Goal: Information Seeking & Learning: Learn about a topic

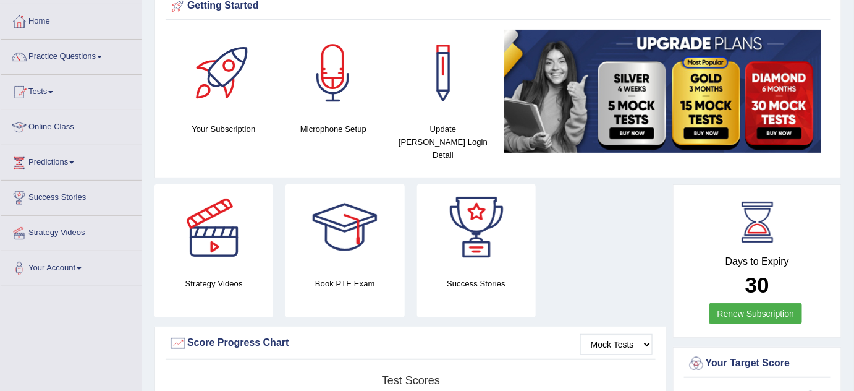
scroll to position [67, 0]
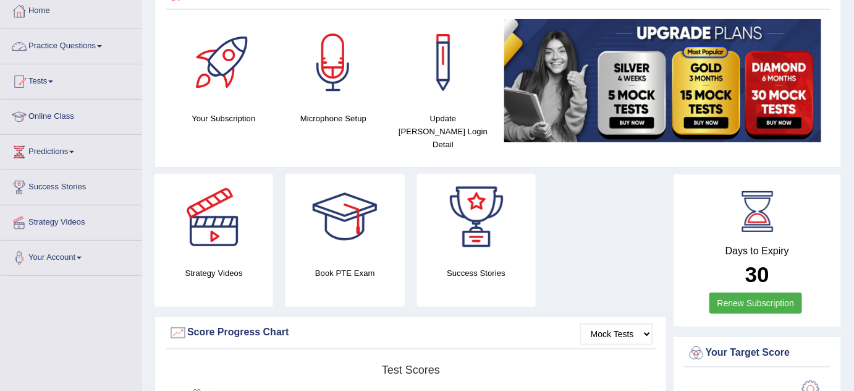
click at [104, 43] on link "Practice Questions" at bounding box center [71, 44] width 141 height 31
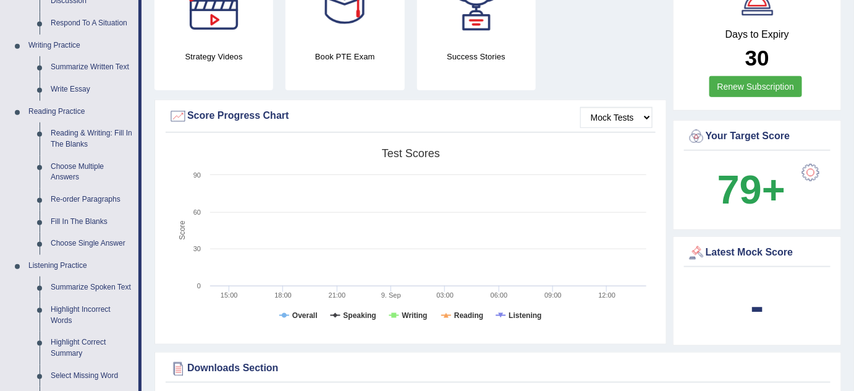
scroll to position [292, 0]
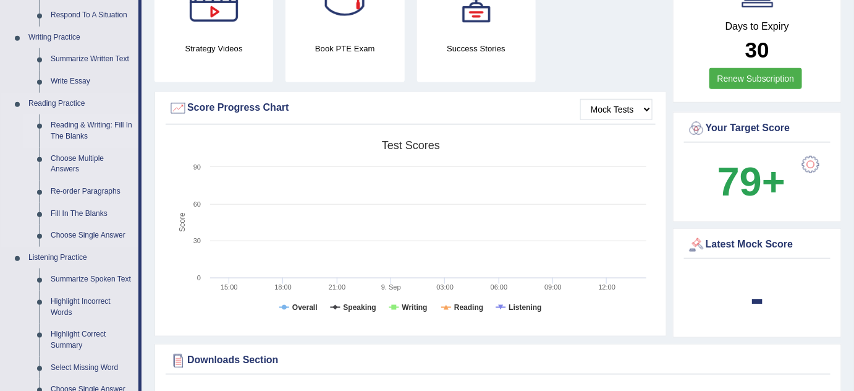
click at [84, 126] on link "Reading & Writing: Fill In The Blanks" at bounding box center [91, 130] width 93 height 33
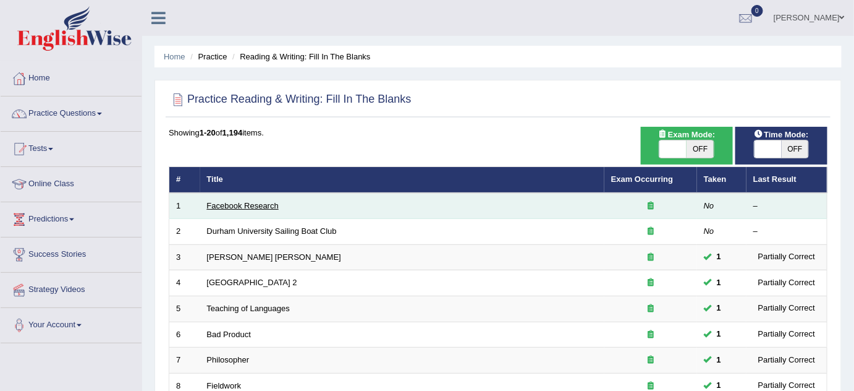
click at [257, 207] on link "Facebook Research" at bounding box center [243, 205] width 72 height 9
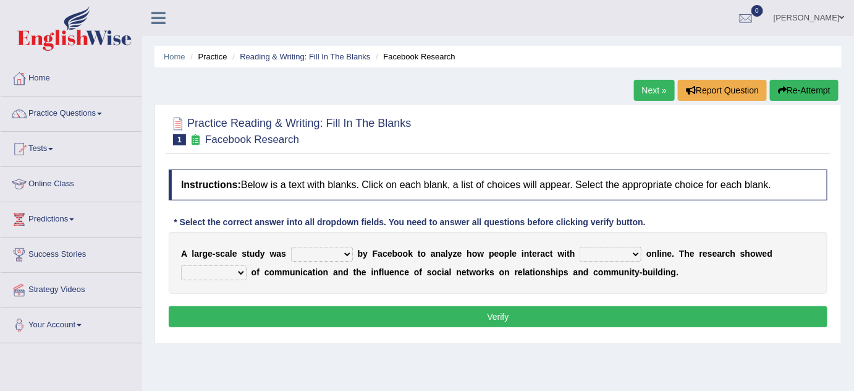
click at [333, 253] on select "surveyed had asked made" at bounding box center [322, 254] width 62 height 15
select select "surveyed"
click at [291, 247] on select "surveyed had asked made" at bounding box center [322, 254] width 62 height 15
click at [596, 256] on select "together all each other another" at bounding box center [611, 254] width 62 height 15
select select "each other"
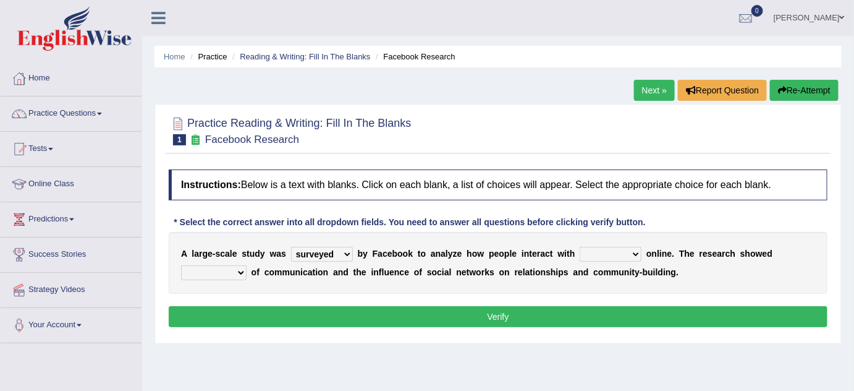
click at [580, 247] on select "together all each other another" at bounding box center [611, 254] width 62 height 15
click at [605, 255] on select "together all each other another" at bounding box center [611, 254] width 62 height 15
click at [234, 271] on select "advantages standards fellowships patterns" at bounding box center [214, 272] width 66 height 15
select select "advantages"
click at [181, 265] on select "advantages standards fellowships patterns" at bounding box center [214, 272] width 66 height 15
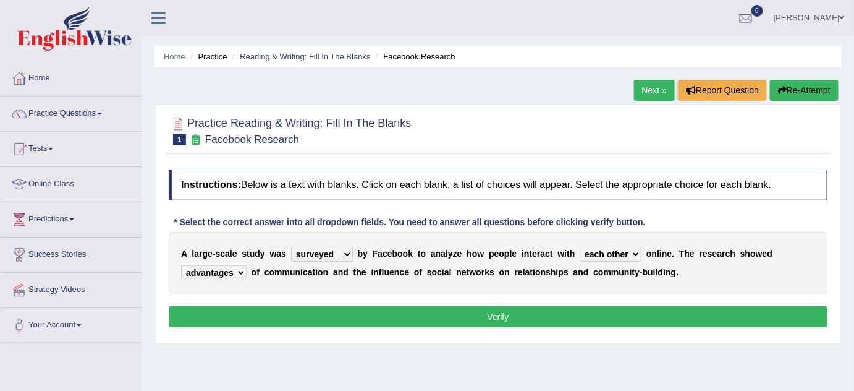
click at [377, 308] on button "Verify" at bounding box center [498, 316] width 659 height 21
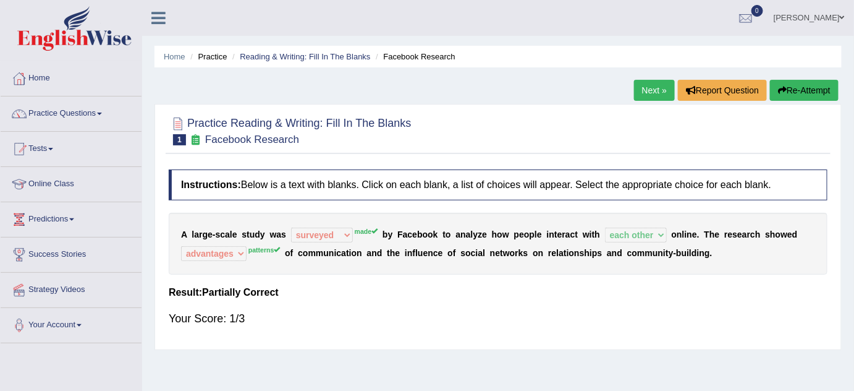
click at [659, 90] on link "Next »" at bounding box center [654, 90] width 41 height 21
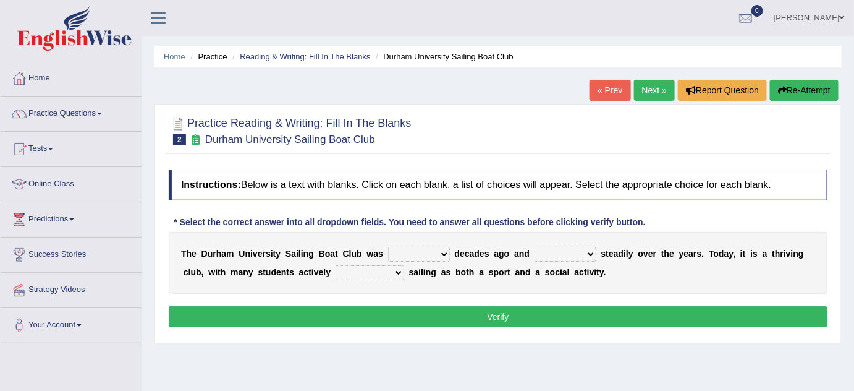
click at [402, 252] on select "found fund founded find" at bounding box center [419, 254] width 62 height 15
select select "found"
click at [388, 247] on select "found fund founded find" at bounding box center [419, 254] width 62 height 15
click at [557, 252] on select "grow growing has grown grown" at bounding box center [566, 254] width 62 height 15
click at [382, 274] on select "enjoy enjoyed are enjoying enjoying" at bounding box center [370, 272] width 69 height 15
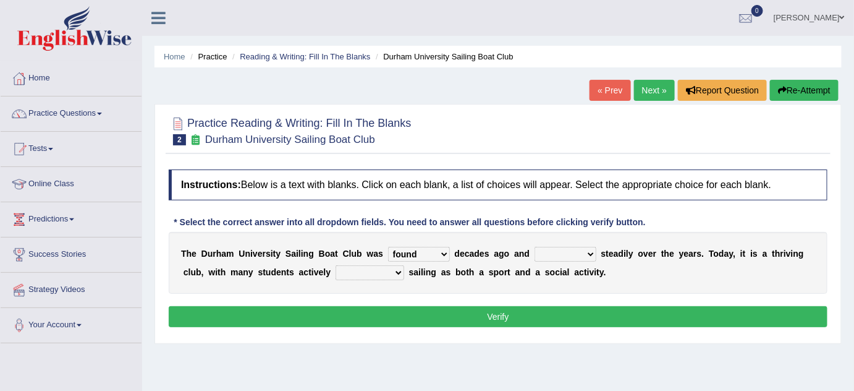
select select "enjoyed"
click at [336, 265] on select "enjoy enjoyed are enjoying enjoying" at bounding box center [370, 272] width 69 height 15
click at [558, 247] on select "grow growing has grown grown" at bounding box center [566, 254] width 62 height 15
select select "has grown"
click at [535, 247] on select "grow growing has grown grown" at bounding box center [566, 254] width 62 height 15
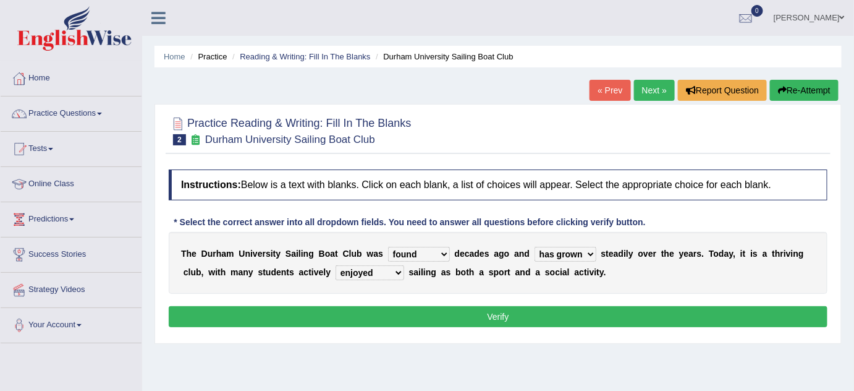
click at [541, 309] on button "Verify" at bounding box center [498, 316] width 659 height 21
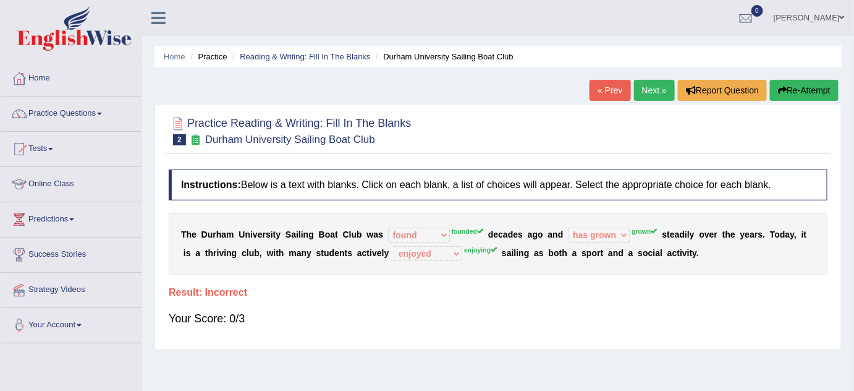
click at [657, 88] on link "Next »" at bounding box center [654, 90] width 41 height 21
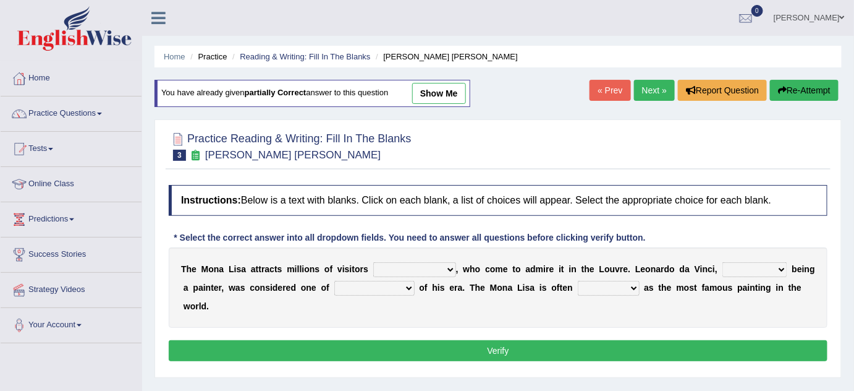
click at [392, 268] on select "around the year the all year all year round per year" at bounding box center [414, 269] width 83 height 15
select select "around the year"
click at [373, 262] on select "around the year the all year all year round per year" at bounding box center [414, 269] width 83 height 15
click at [737, 266] on select "rather than as much as as well as as long as" at bounding box center [755, 269] width 65 height 15
click at [375, 287] on select "better artists artist the better artist the best artists" at bounding box center [374, 288] width 80 height 15
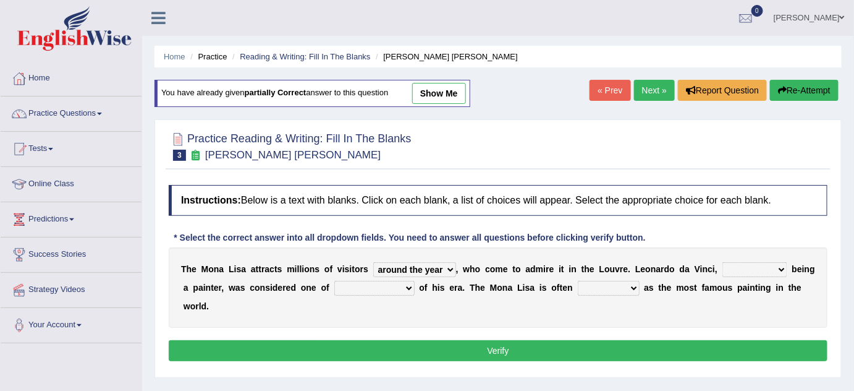
select select "the best artists"
click at [334, 281] on select "better artists artist the better artist the best artists" at bounding box center [374, 288] width 80 height 15
click at [600, 291] on select "classified suggested predicted described" at bounding box center [609, 288] width 62 height 15
select select "described"
click at [578, 281] on select "classified suggested predicted described" at bounding box center [609, 288] width 62 height 15
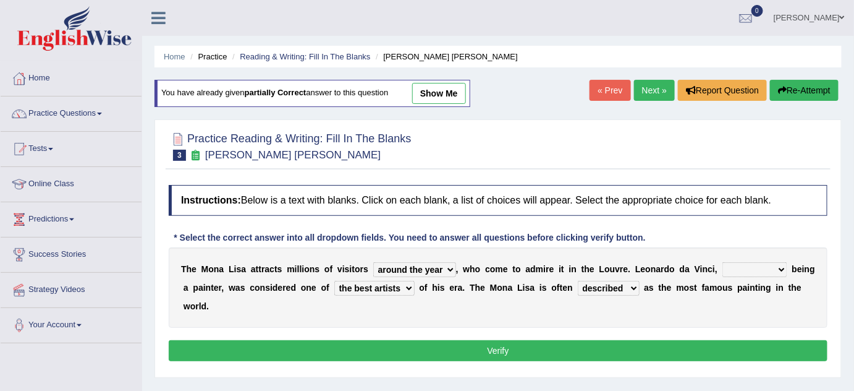
click at [607, 287] on select "classified suggested predicted described" at bounding box center [609, 288] width 62 height 15
click at [739, 268] on select "rather than as much as as well as as long as" at bounding box center [755, 269] width 65 height 15
select select "as well as"
click at [723, 262] on select "rather than as much as as well as as long as" at bounding box center [755, 269] width 65 height 15
click at [663, 355] on button "Verify" at bounding box center [498, 350] width 659 height 21
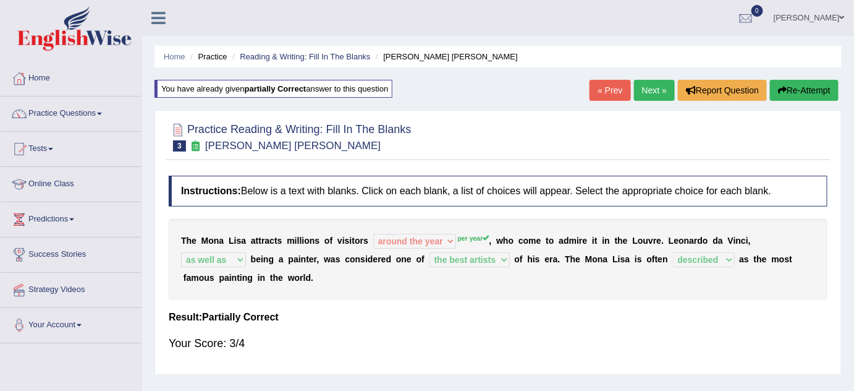
click at [646, 94] on link "Next »" at bounding box center [654, 90] width 41 height 21
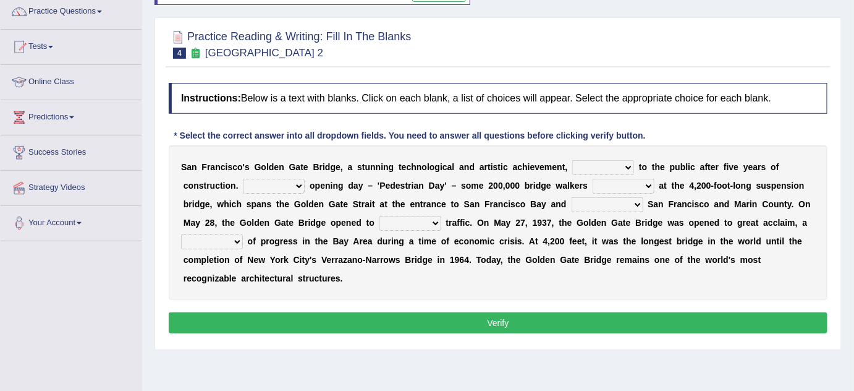
scroll to position [112, 0]
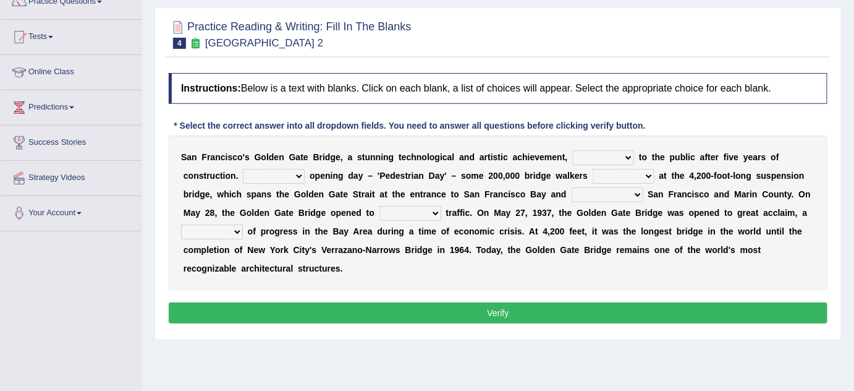
click at [582, 158] on select "opens closes appears equals" at bounding box center [603, 157] width 62 height 15
select select "opens"
click at [572, 150] on select "opens closes appears equals" at bounding box center [603, 157] width 62 height 15
click at [266, 177] on select "On During Since When" at bounding box center [274, 176] width 62 height 15
select select "On"
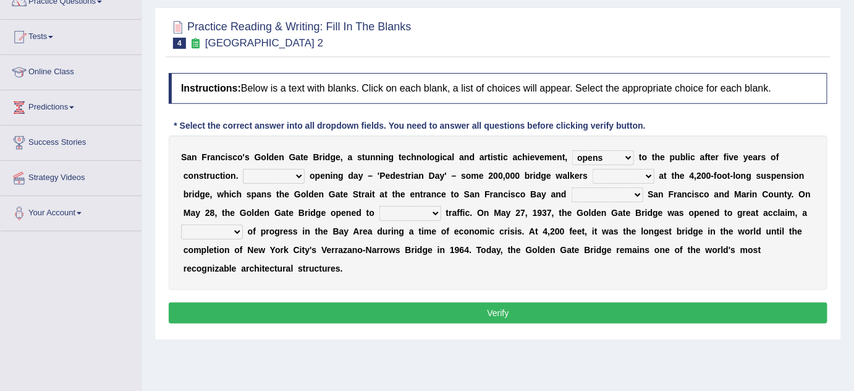
click at [243, 169] on select "On During Since When" at bounding box center [274, 176] width 62 height 15
click at [601, 174] on select "stationed looked marveled laughed" at bounding box center [624, 176] width 62 height 15
select select "looked"
click at [593, 169] on select "stationed looked marveled laughed" at bounding box center [624, 176] width 62 height 15
click at [594, 189] on select "separates connects channels differentiates" at bounding box center [608, 194] width 72 height 15
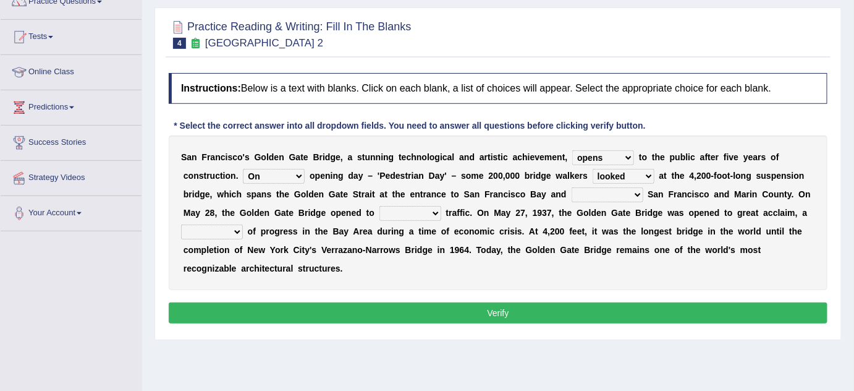
select select "connects"
click at [572, 187] on select "separates connects channels differentiates" at bounding box center [608, 194] width 72 height 15
click at [391, 214] on select "aquatic vehicular airborne watertight" at bounding box center [411, 213] width 62 height 15
click at [380, 206] on select "aquatic vehicular airborne watertight" at bounding box center [411, 213] width 62 height 15
click at [412, 211] on select "aquatic vehicular airborne watertight" at bounding box center [411, 213] width 62 height 15
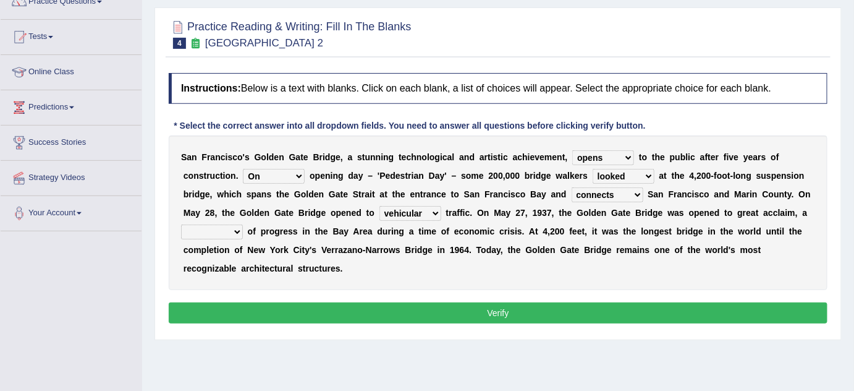
select select "airborne"
click at [380, 206] on select "aquatic vehicular airborne watertight" at bounding box center [411, 213] width 62 height 15
click at [219, 237] on select "denial symbol technique yield" at bounding box center [212, 231] width 62 height 15
select select "symbol"
click at [181, 224] on select "denial symbol technique yield" at bounding box center [212, 231] width 62 height 15
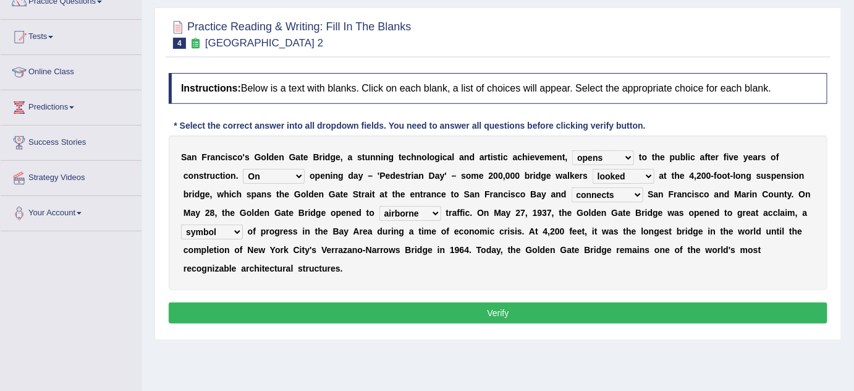
click at [420, 306] on button "Verify" at bounding box center [498, 312] width 659 height 21
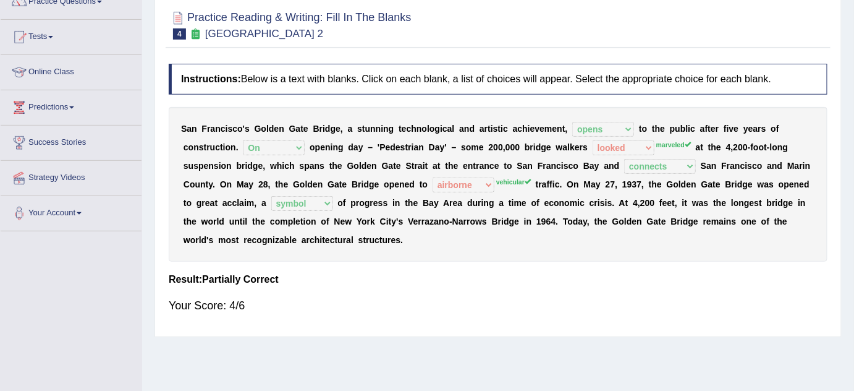
scroll to position [0, 0]
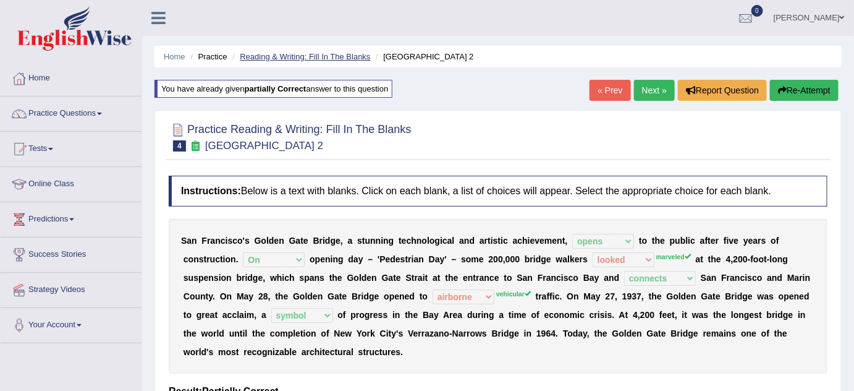
click at [305, 56] on link "Reading & Writing: Fill In The Blanks" at bounding box center [305, 56] width 130 height 9
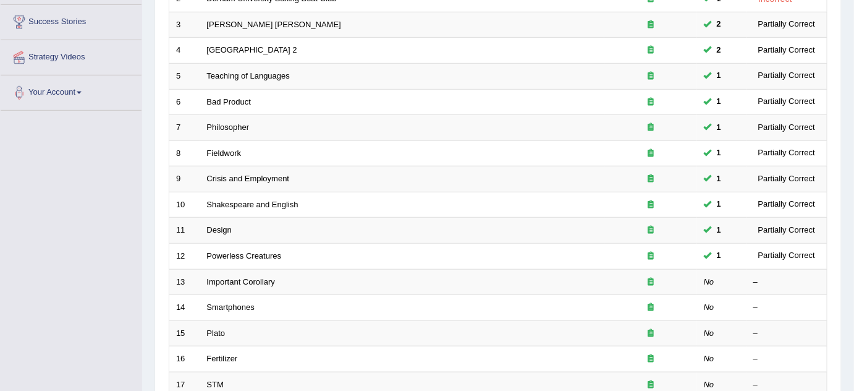
scroll to position [422, 0]
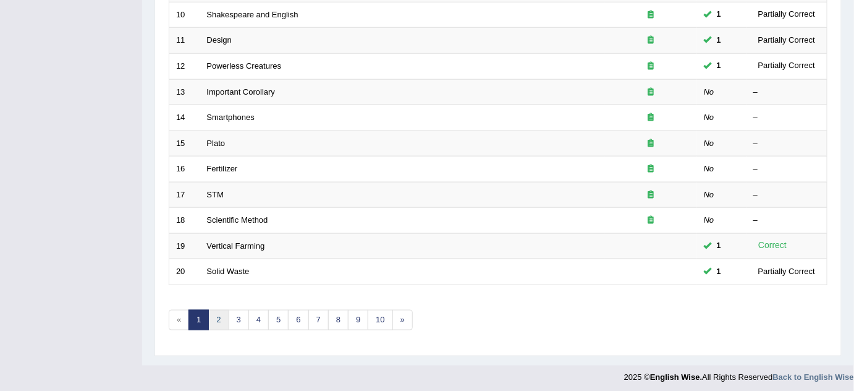
click at [221, 314] on link "2" at bounding box center [218, 320] width 20 height 20
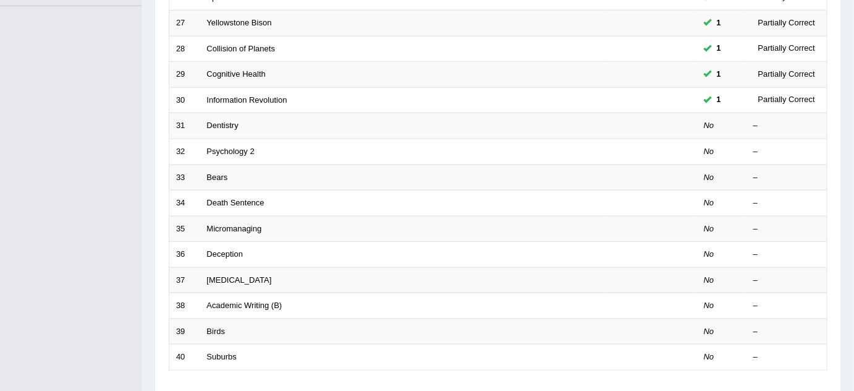
scroll to position [344, 0]
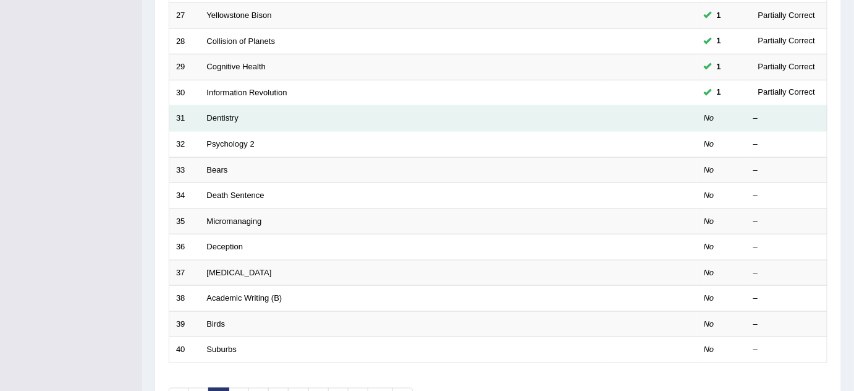
click at [287, 117] on td "Dentistry" at bounding box center [402, 119] width 404 height 26
click at [218, 116] on link "Dentistry" at bounding box center [223, 117] width 32 height 9
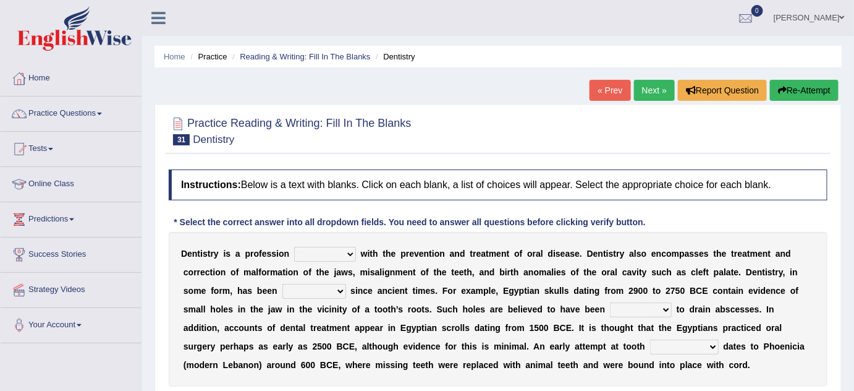
click at [327, 252] on select "agreed dealt concerned taken" at bounding box center [325, 254] width 62 height 15
select select "dealt"
click at [294, 247] on select "agreed dealt concerned taken" at bounding box center [325, 254] width 62 height 15
click at [306, 297] on select "criticized replaced practiced abandoned" at bounding box center [314, 291] width 64 height 15
select select "replaced"
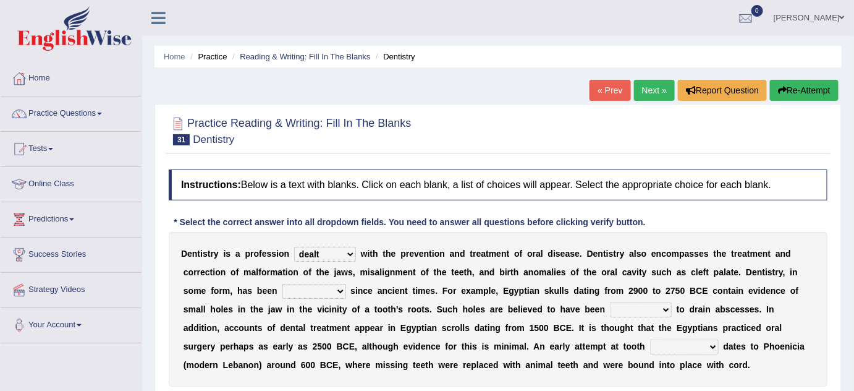
click at [282, 284] on select "criticized replaced practiced abandoned" at bounding box center [314, 291] width 64 height 15
click at [619, 311] on select "fluctuated laminated drilled sealed" at bounding box center [641, 309] width 62 height 15
select select "drilled"
click at [610, 302] on select "fluctuated laminated drilled sealed" at bounding box center [641, 309] width 62 height 15
click at [650, 344] on select "reparation sacrament restitution replacement" at bounding box center [684, 346] width 69 height 15
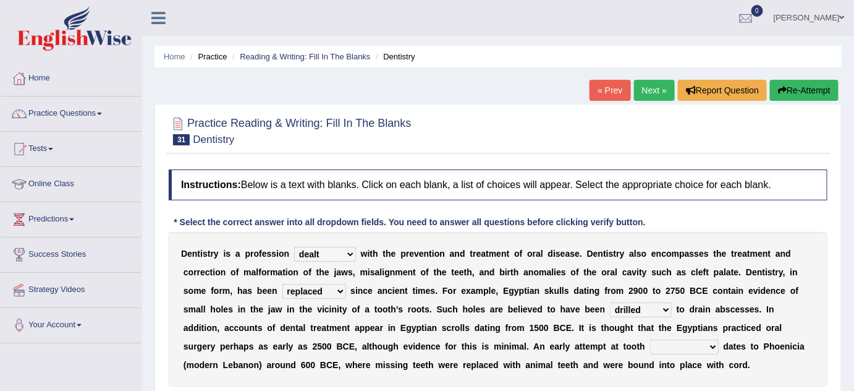
select select "replacement"
click at [650, 339] on select "reparation sacrament restitution replacement" at bounding box center [684, 346] width 69 height 15
click at [318, 292] on select "criticized replaced practiced abandoned" at bounding box center [314, 291] width 64 height 15
select select "practiced"
click at [282, 284] on select "criticized replaced practiced abandoned" at bounding box center [314, 291] width 64 height 15
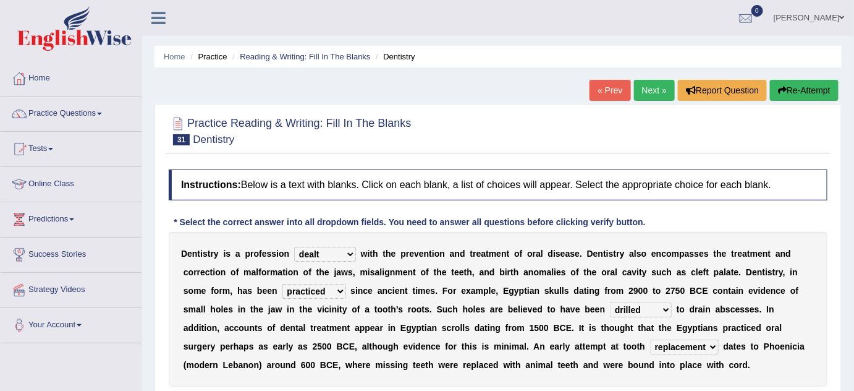
scroll to position [258, 0]
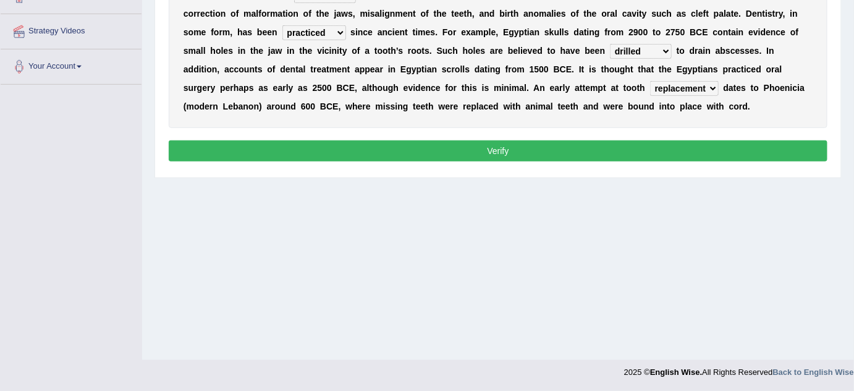
click at [500, 145] on button "Verify" at bounding box center [498, 150] width 659 height 21
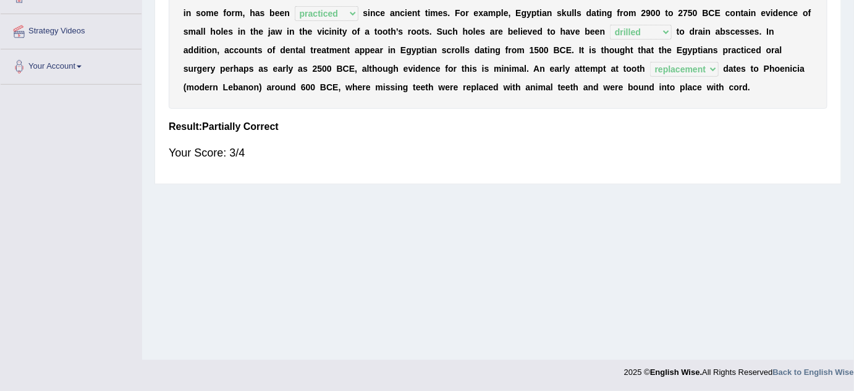
scroll to position [0, 0]
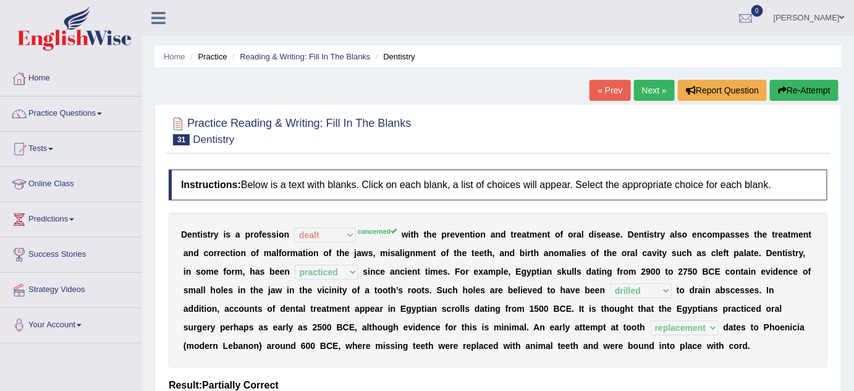
click at [650, 88] on link "Next »" at bounding box center [654, 90] width 41 height 21
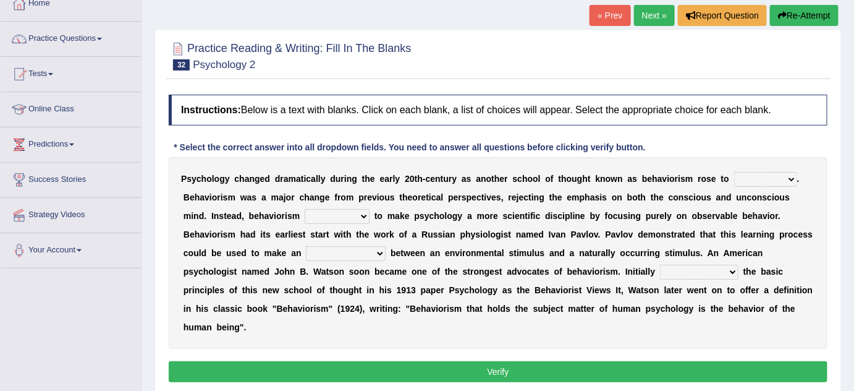
scroll to position [127, 0]
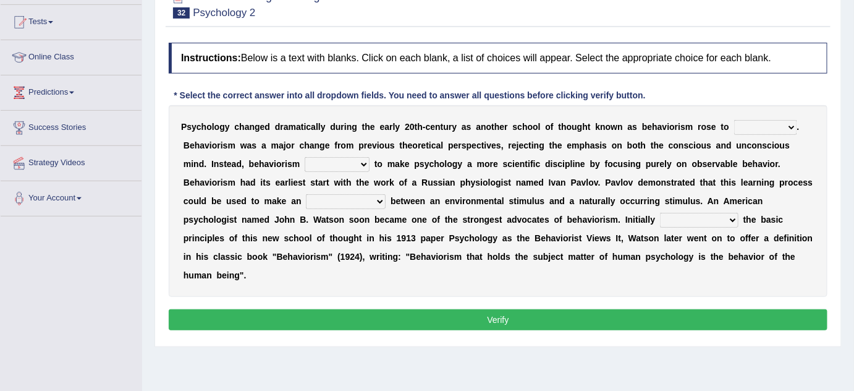
click at [749, 129] on select "dominance temptation challenge temper" at bounding box center [765, 127] width 63 height 15
select select "challenge"
click at [734, 120] on select "dominance temptation challenge temper" at bounding box center [765, 127] width 63 height 15
click at [324, 164] on select "reproached reproved strove rewove" at bounding box center [337, 164] width 65 height 15
select select "reproached"
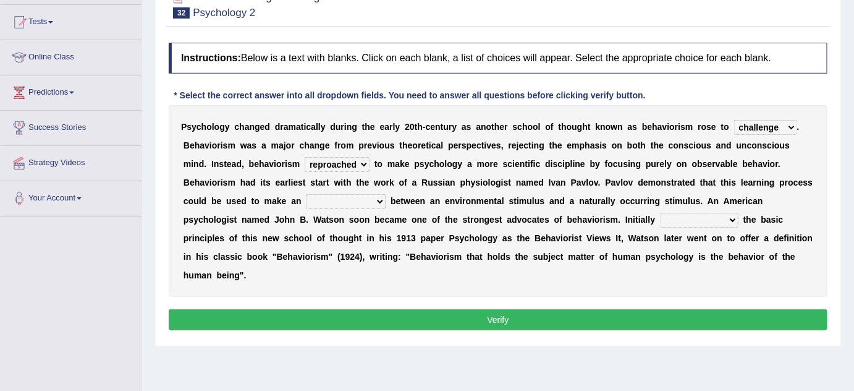
click at [305, 157] on select "reproached reproved strove rewove" at bounding box center [337, 164] width 65 height 15
click at [336, 200] on select "acclimatization association union combination" at bounding box center [346, 201] width 80 height 15
click at [306, 194] on select "acclimatization association union combination" at bounding box center [346, 201] width 80 height 15
click at [351, 200] on select "acclimatization association union combination" at bounding box center [346, 201] width 80 height 15
click at [359, 195] on select "acclimatization association union combination" at bounding box center [346, 201] width 80 height 15
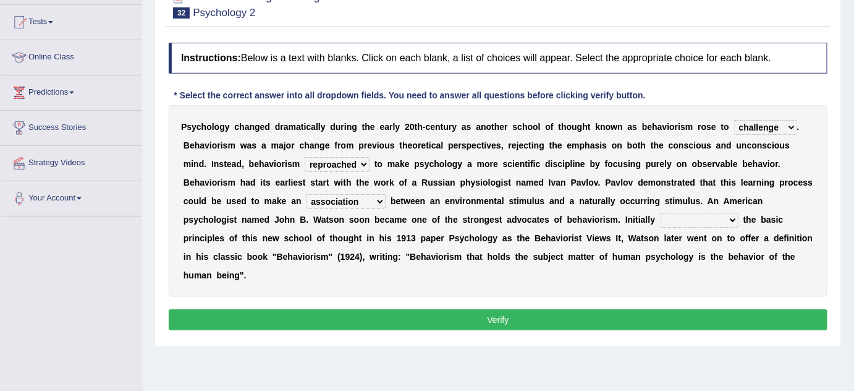
click at [359, 195] on select "acclimatization association union combination" at bounding box center [346, 201] width 80 height 15
click at [306, 194] on select "acclimatization association union combination" at bounding box center [346, 201] width 80 height 15
click at [360, 201] on select "acclimatization association union combination" at bounding box center [346, 201] width 80 height 15
select select "association"
click at [306, 194] on select "acclimatization association union combination" at bounding box center [346, 201] width 80 height 15
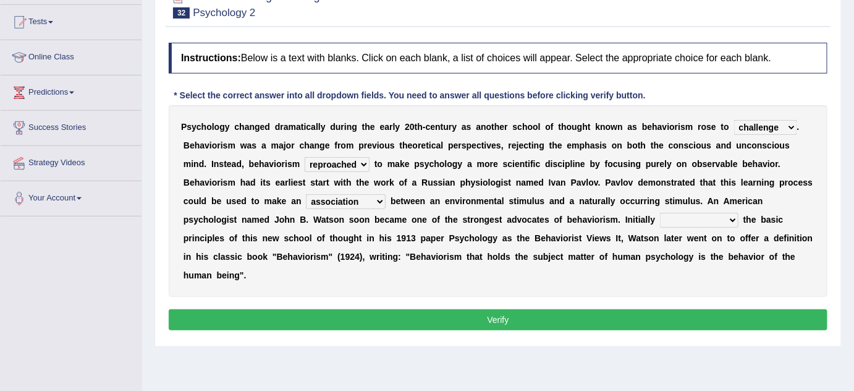
click at [698, 219] on select "questioning foreshortening unburdening outlining" at bounding box center [699, 220] width 78 height 15
select select "outlining"
click at [660, 213] on select "questioning foreshortening unburdening outlining" at bounding box center [699, 220] width 78 height 15
click at [468, 315] on button "Verify" at bounding box center [498, 319] width 659 height 21
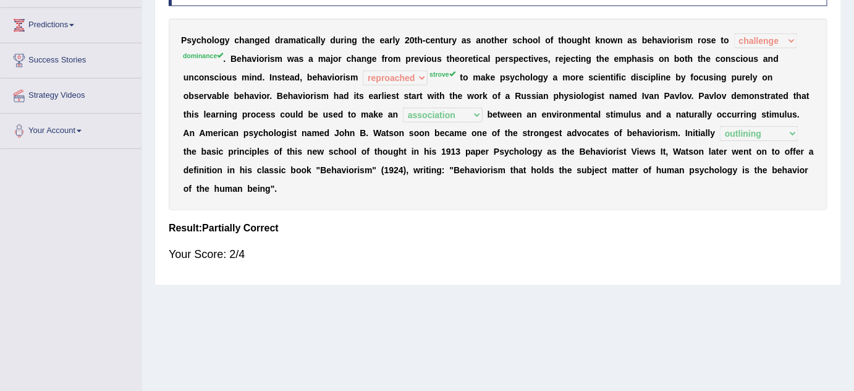
scroll to position [0, 0]
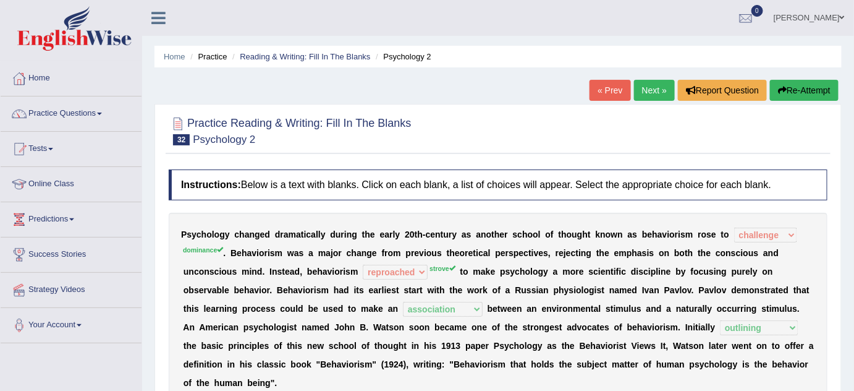
click at [650, 96] on link "Next »" at bounding box center [654, 90] width 41 height 21
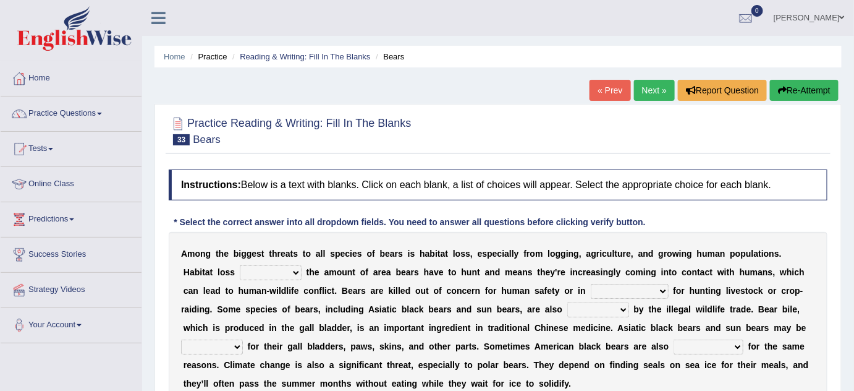
click at [258, 270] on select "increases reduces complies interacts" at bounding box center [271, 272] width 62 height 15
select select "increases"
click at [240, 265] on select "increases reduces complies interacts" at bounding box center [271, 272] width 62 height 15
click at [591, 293] on select "coalition retaliation appreciation disinformation" at bounding box center [630, 291] width 78 height 15
select select "coalition"
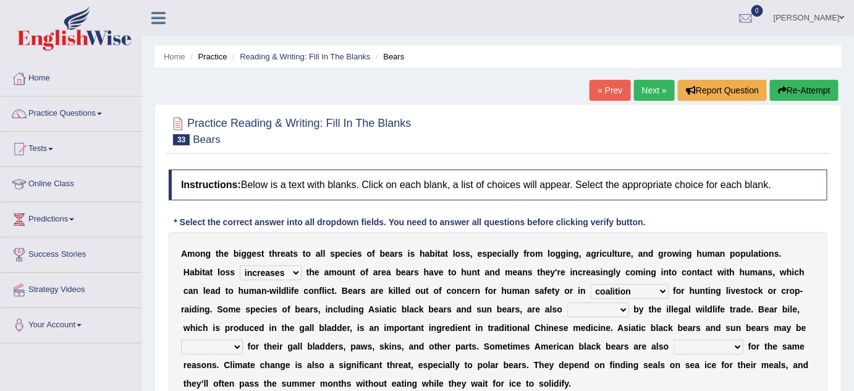
click at [591, 284] on select "coalition retaliation appreciation disinformation" at bounding box center [630, 291] width 78 height 15
click at [570, 304] on select "protected prohibited fattened threatened" at bounding box center [598, 309] width 62 height 15
select select "prohibited"
click at [567, 302] on select "protected prohibited fattened threatened" at bounding box center [598, 309] width 62 height 15
click at [237, 349] on select "poached squelched coached blenched" at bounding box center [212, 346] width 62 height 15
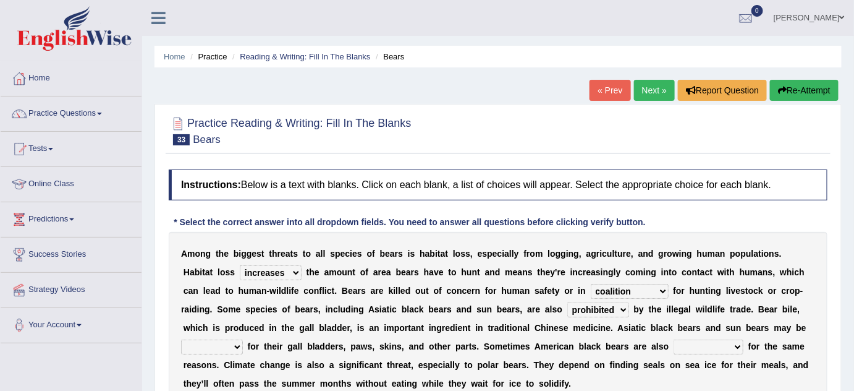
select select "poached"
click at [181, 339] on select "poached squelched coached blenched" at bounding box center [212, 346] width 62 height 15
click at [700, 345] on select "begot foreseen encountered targeted" at bounding box center [709, 346] width 70 height 15
select select "targeted"
click at [674, 339] on select "begot foreseen encountered targeted" at bounding box center [709, 346] width 70 height 15
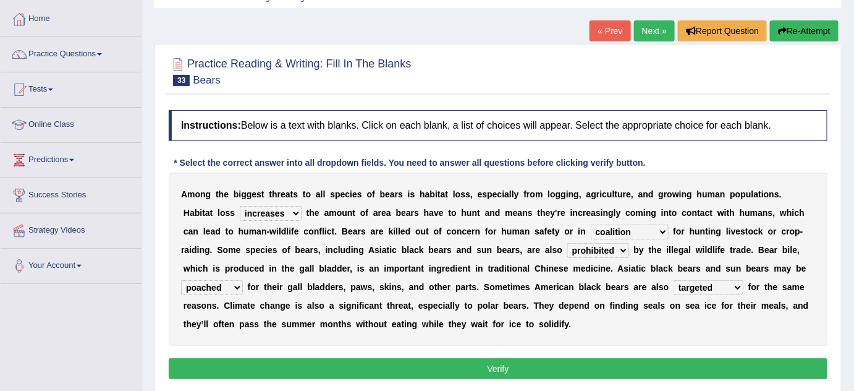
scroll to position [67, 0]
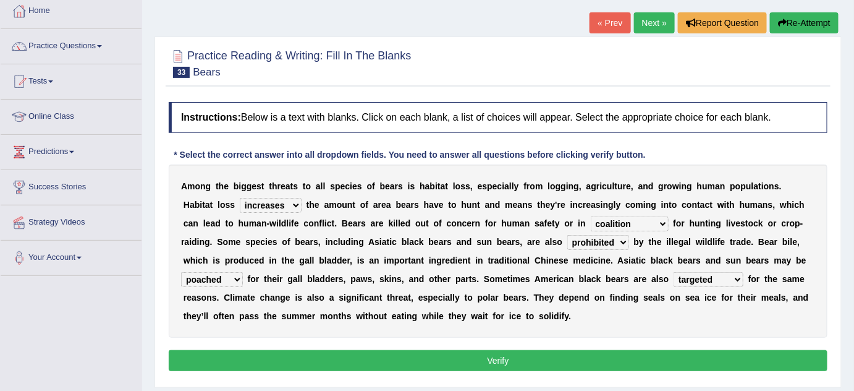
click at [720, 355] on button "Verify" at bounding box center [498, 360] width 659 height 21
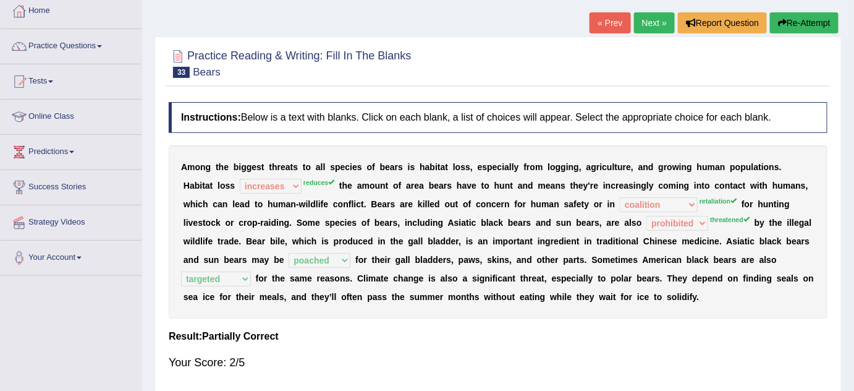
click at [653, 20] on link "Next »" at bounding box center [654, 22] width 41 height 21
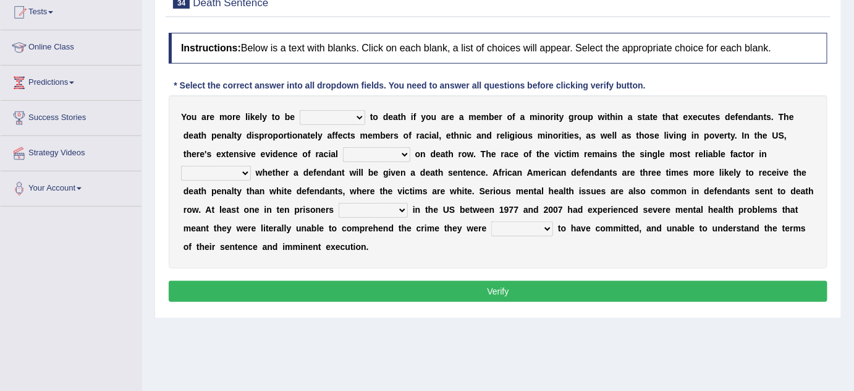
scroll to position [142, 0]
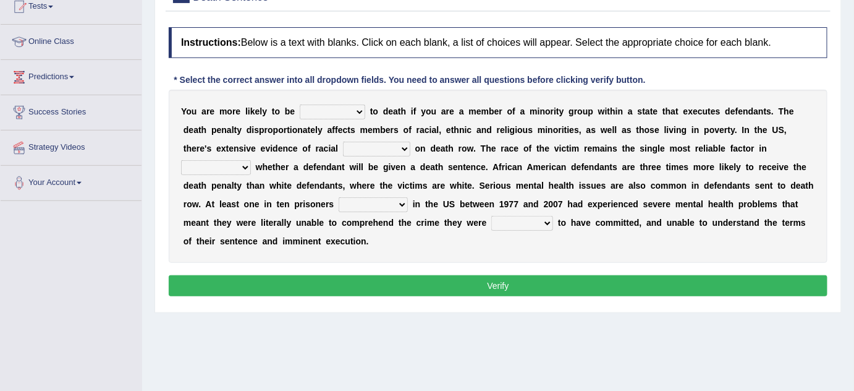
click at [323, 116] on select "penalized blamed complained sentenced" at bounding box center [333, 111] width 66 height 15
select select "sentenced"
click at [300, 104] on select "penalized blamed complained sentenced" at bounding box center [333, 111] width 66 height 15
click at [362, 150] on select "bias equality appearance background" at bounding box center [376, 149] width 67 height 15
select select "bias"
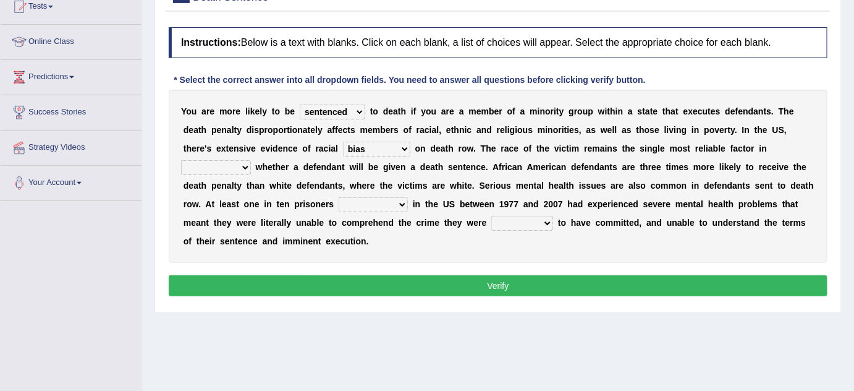
click at [343, 142] on select "bias equality appearance background" at bounding box center [376, 149] width 67 height 15
click at [381, 146] on select "bias equality appearance background" at bounding box center [376, 149] width 67 height 15
click at [206, 168] on select "determining adjoining undermining examining" at bounding box center [216, 167] width 70 height 15
select select "undermining"
click at [181, 160] on select "determining adjoining undermining examining" at bounding box center [216, 167] width 70 height 15
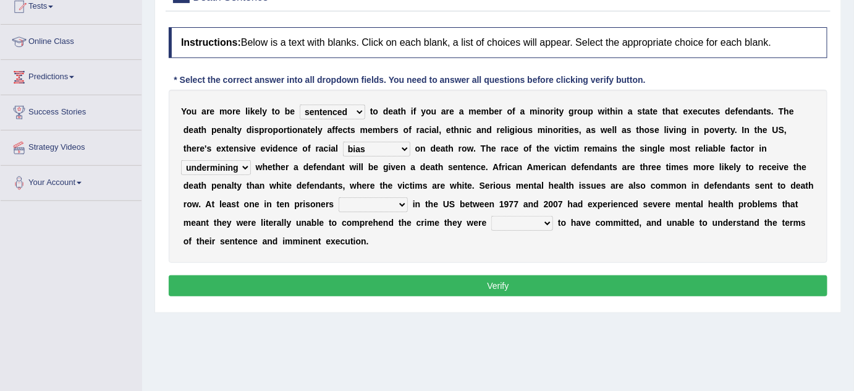
click at [361, 205] on select "electrocuted persecuted executed captured" at bounding box center [373, 204] width 69 height 15
select select "electrocuted"
click at [339, 197] on select "electrocuted persecuted executed captured" at bounding box center [373, 204] width 69 height 15
click at [509, 221] on select "alleged acclaimed persuaded claimed" at bounding box center [522, 223] width 62 height 15
select select "alleged"
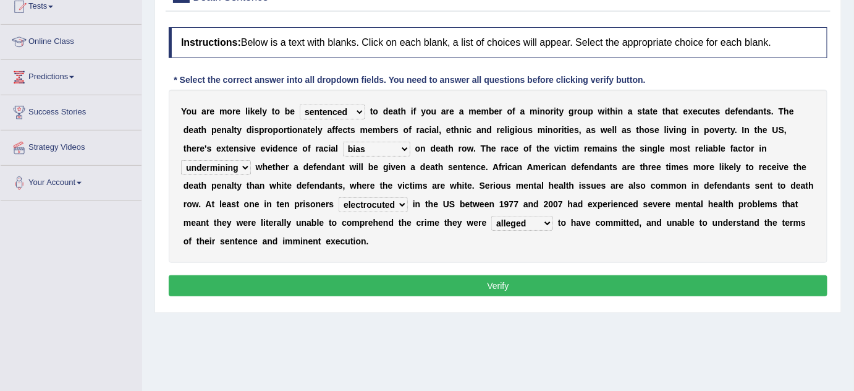
click at [491, 216] on select "alleged acclaimed persuaded claimed" at bounding box center [522, 223] width 62 height 15
click at [499, 287] on button "Verify" at bounding box center [498, 285] width 659 height 21
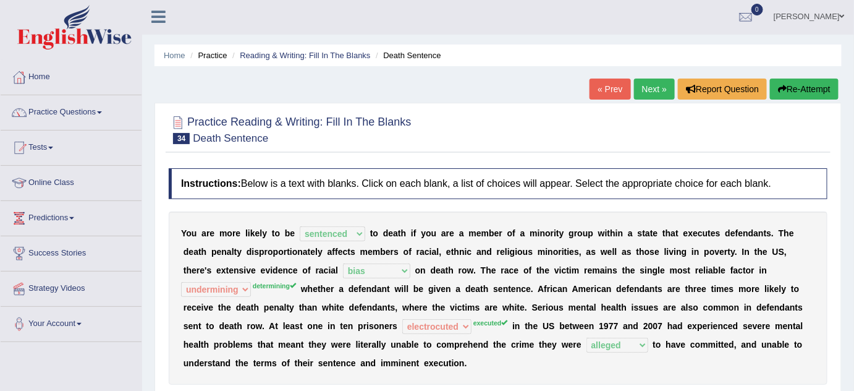
scroll to position [0, 0]
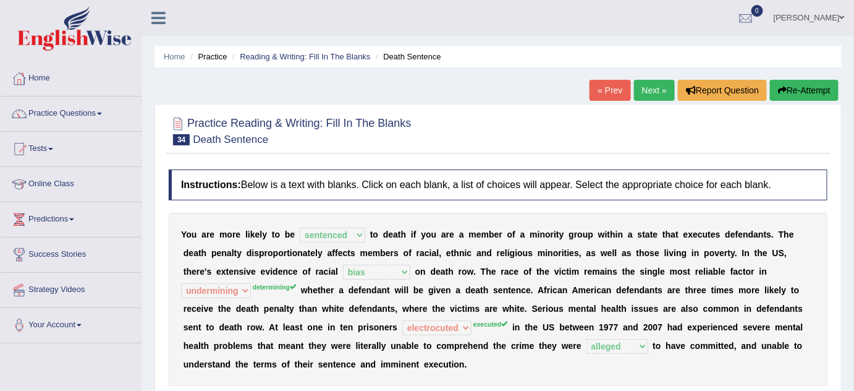
click at [74, 117] on link "Practice Questions" at bounding box center [71, 111] width 141 height 31
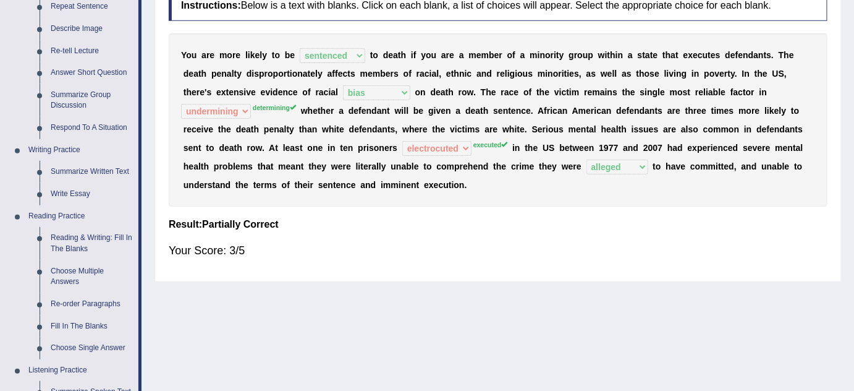
scroll to position [269, 0]
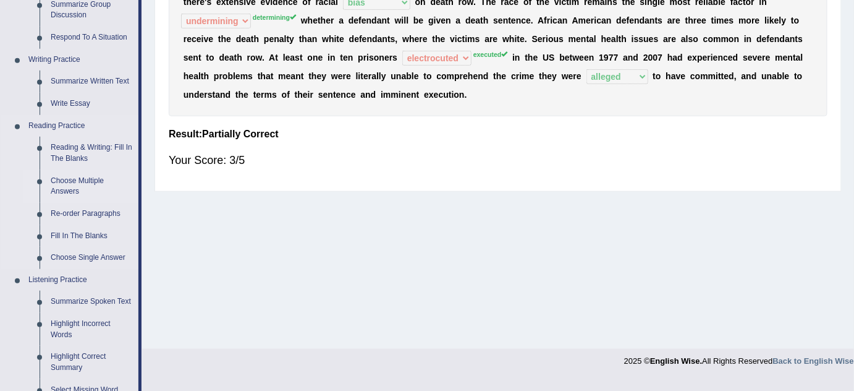
click at [67, 182] on link "Choose Multiple Answers" at bounding box center [91, 186] width 93 height 33
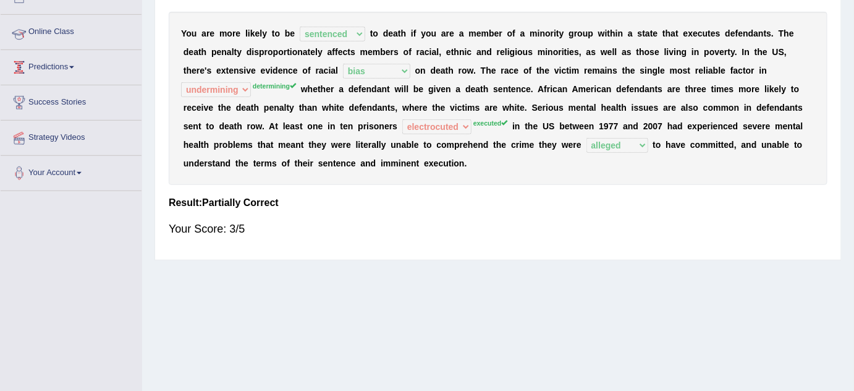
scroll to position [157, 0]
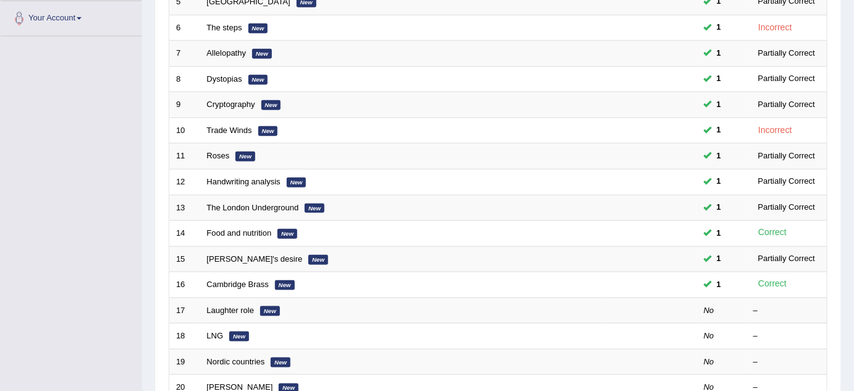
scroll to position [322, 0]
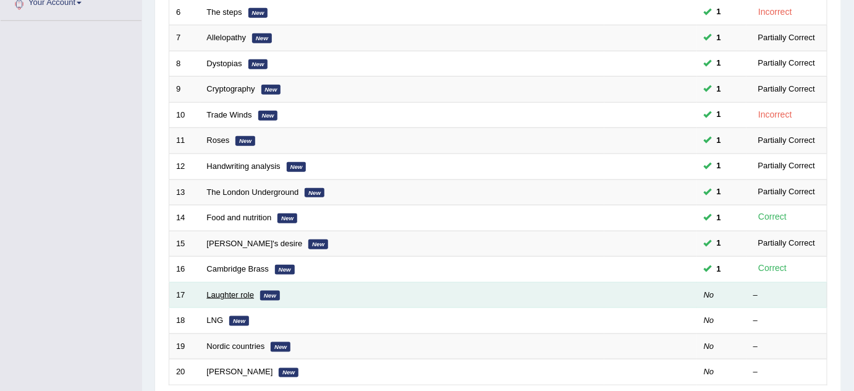
click at [231, 291] on link "Laughter role" at bounding box center [231, 294] width 48 height 9
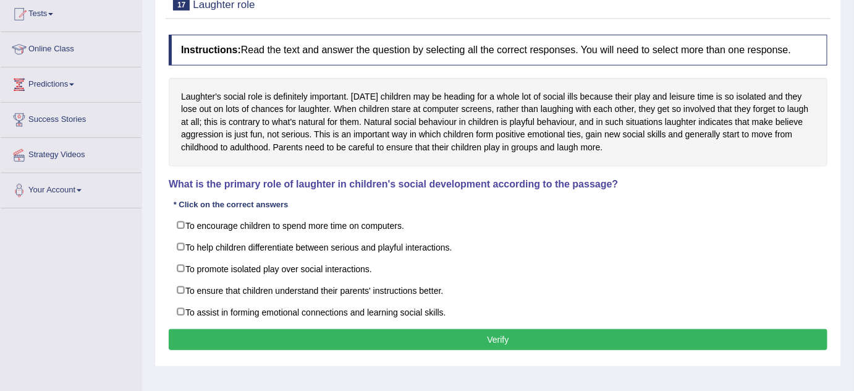
scroll to position [150, 0]
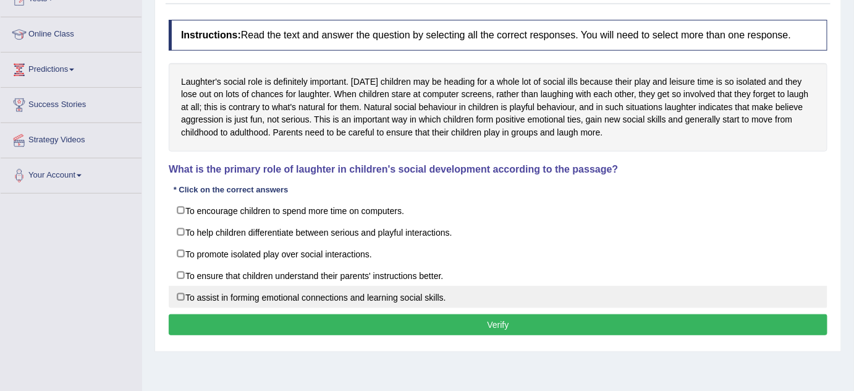
click at [182, 294] on label "To assist in forming emotional connections and learning social skills." at bounding box center [498, 297] width 659 height 22
checkbox input "true"
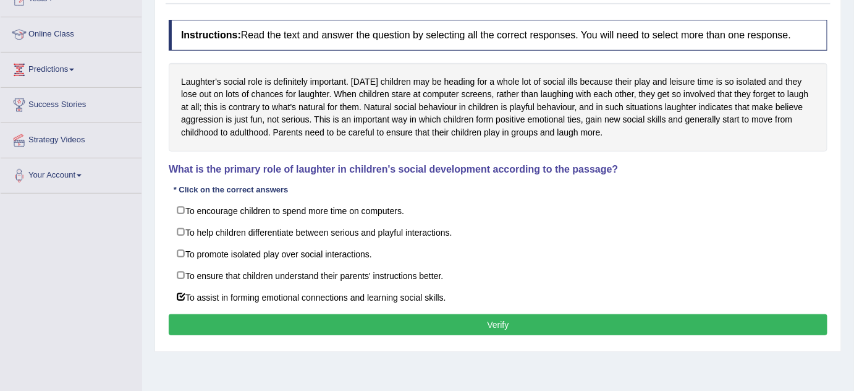
click at [275, 318] on button "Verify" at bounding box center [498, 324] width 659 height 21
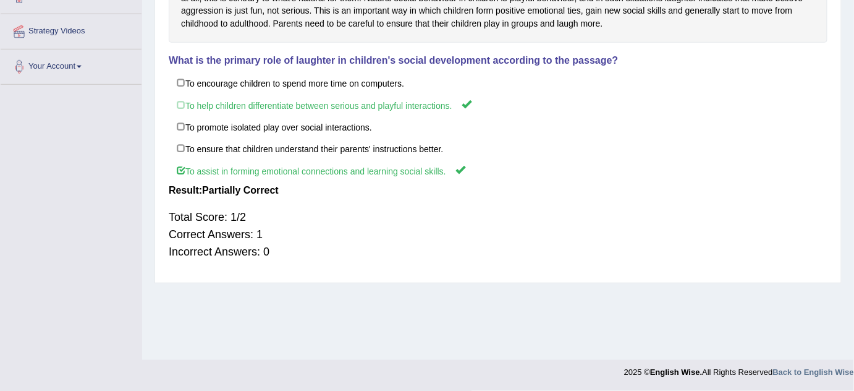
scroll to position [0, 0]
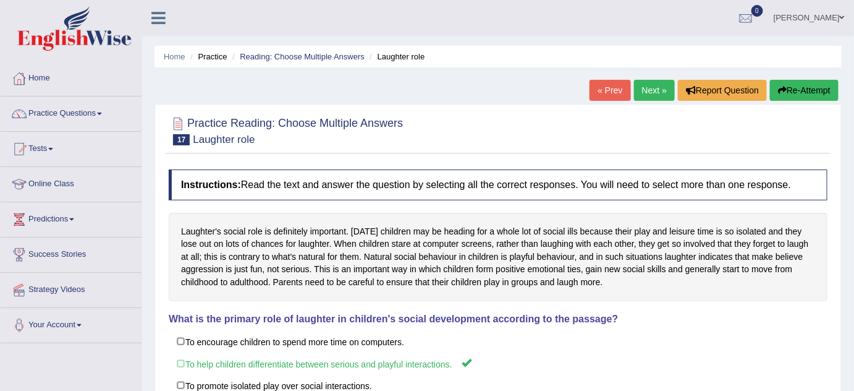
click at [650, 96] on link "Next »" at bounding box center [654, 90] width 41 height 21
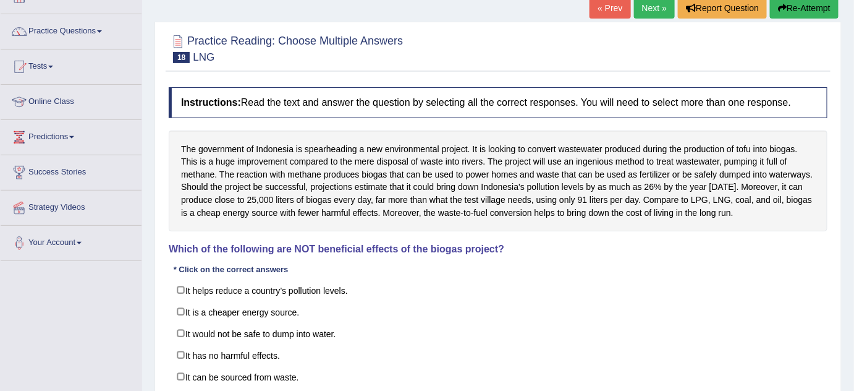
scroll to position [104, 0]
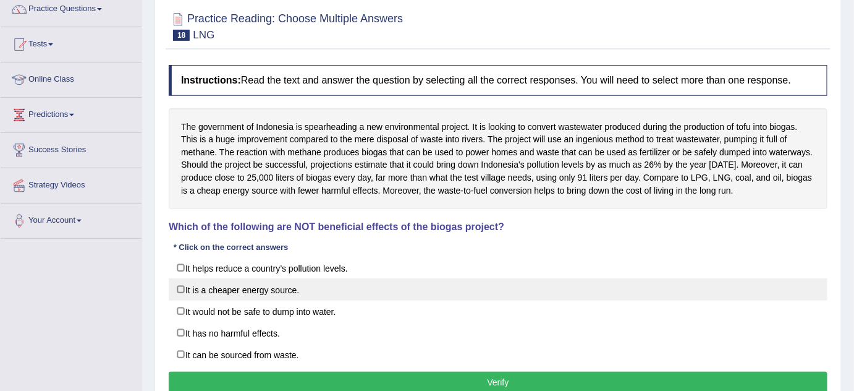
click at [179, 285] on label "It is a cheaper energy source." at bounding box center [498, 289] width 659 height 22
checkbox input "true"
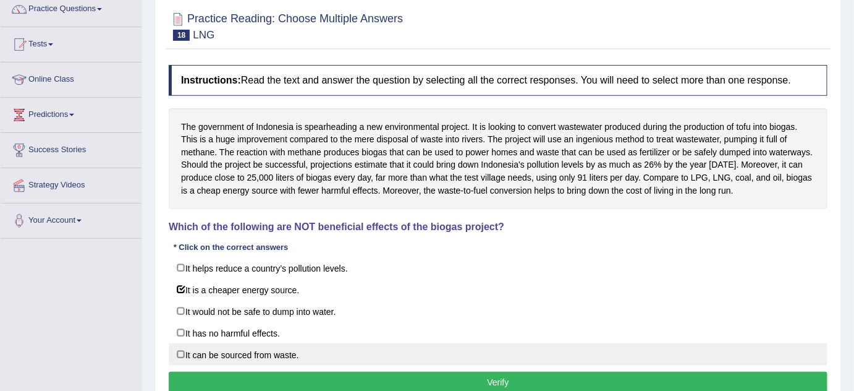
click at [183, 350] on label "It can be sourced from waste." at bounding box center [498, 354] width 659 height 22
checkbox input "true"
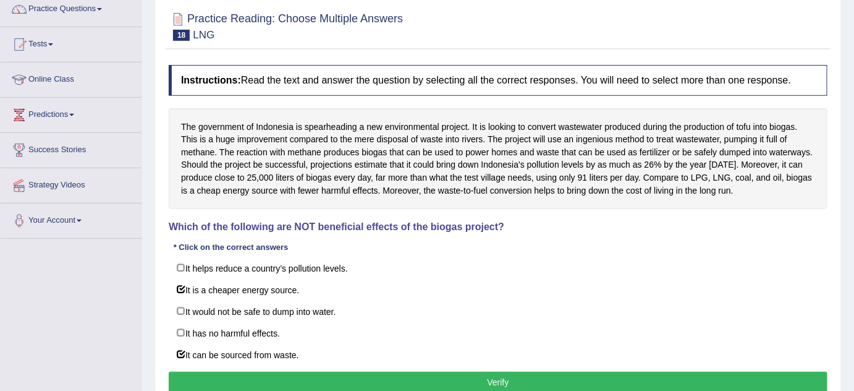
click at [256, 377] on button "Verify" at bounding box center [498, 381] width 659 height 21
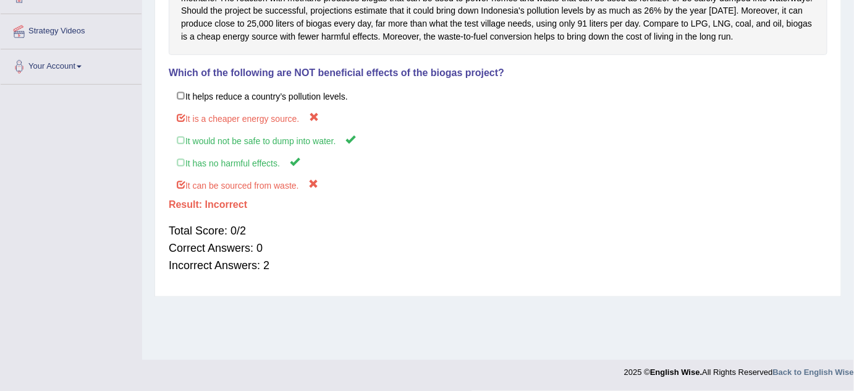
scroll to position [0, 0]
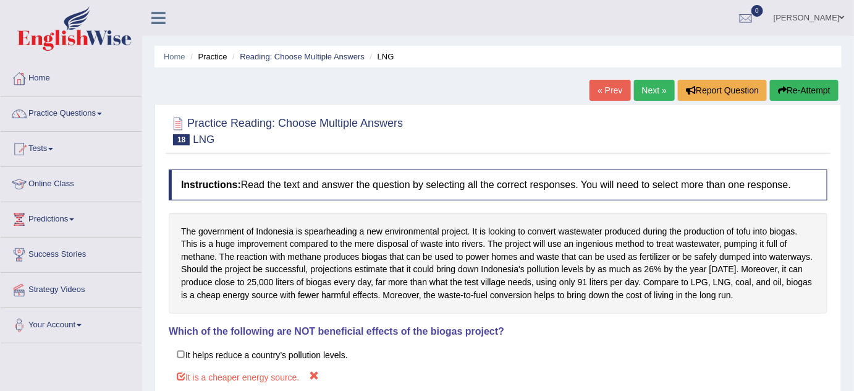
click at [658, 93] on link "Next »" at bounding box center [654, 90] width 41 height 21
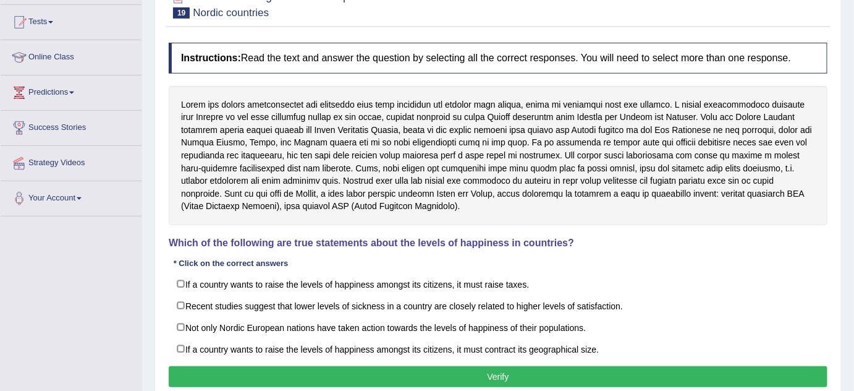
scroll to position [150, 0]
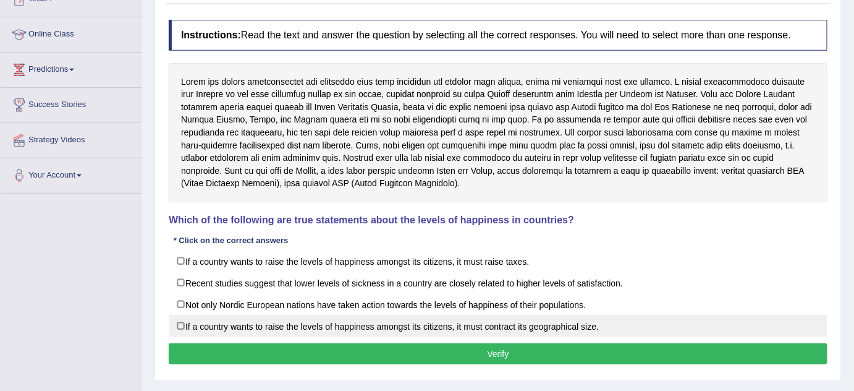
click at [179, 321] on label "If a country wants to raise the levels of happiness amongst its citizens, it mu…" at bounding box center [498, 326] width 659 height 22
checkbox input "true"
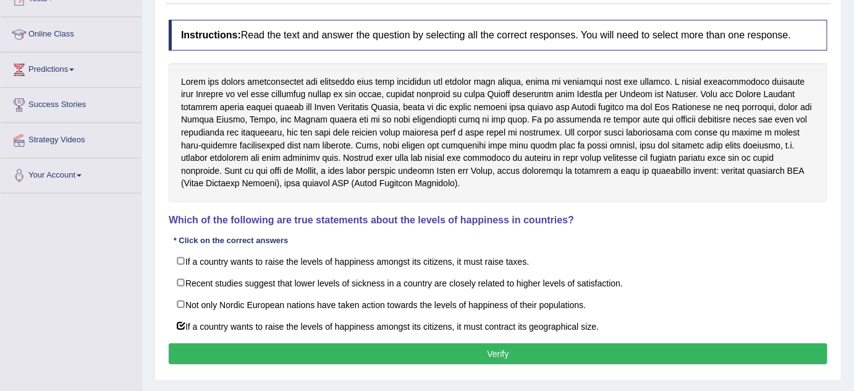
click at [301, 346] on button "Verify" at bounding box center [498, 353] width 659 height 21
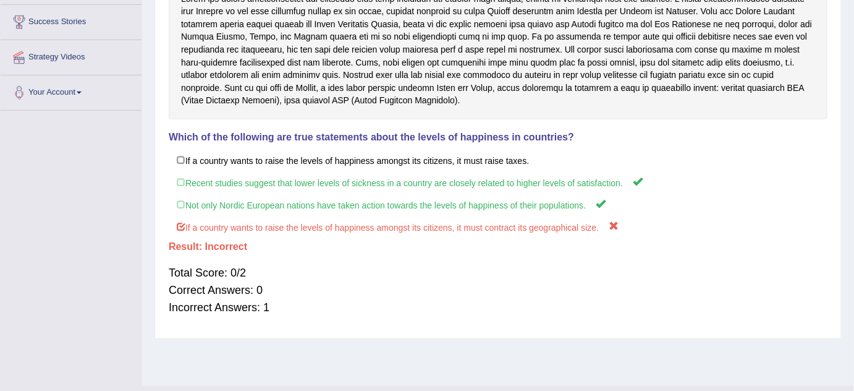
scroll to position [0, 0]
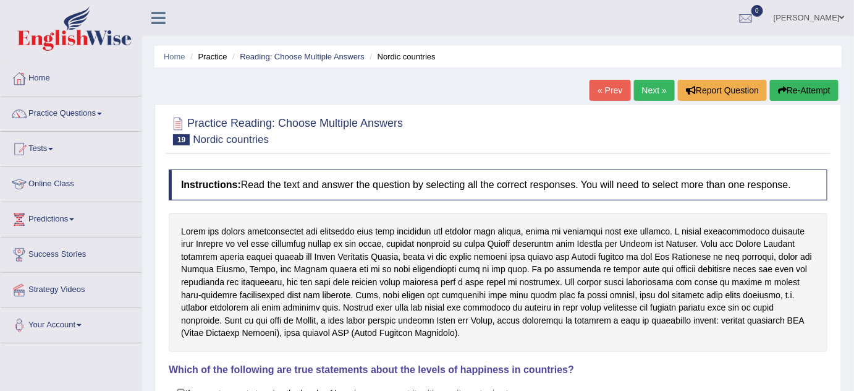
click at [651, 93] on link "Next »" at bounding box center [654, 90] width 41 height 21
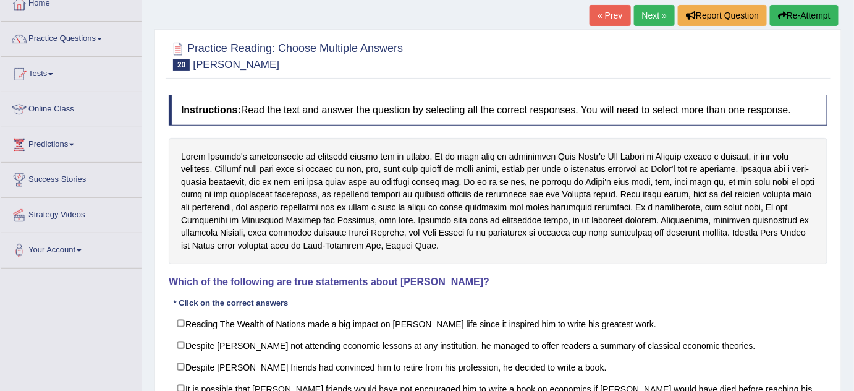
scroll to position [97, 0]
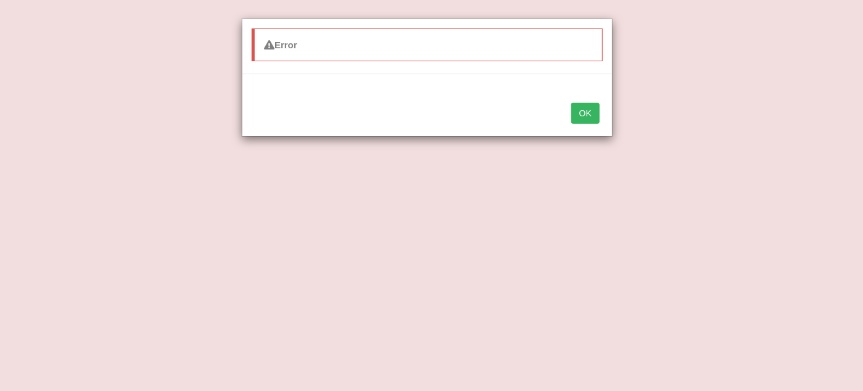
click at [185, 326] on div "Error OK" at bounding box center [431, 195] width 863 height 391
click at [573, 105] on button "OK" at bounding box center [585, 113] width 28 height 21
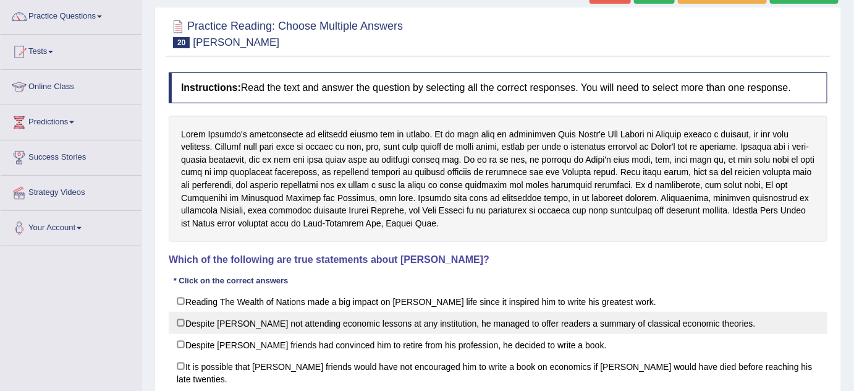
click at [181, 326] on label "Despite [PERSON_NAME] not attending economic lessons at any institution, he man…" at bounding box center [498, 323] width 659 height 22
checkbox input "true"
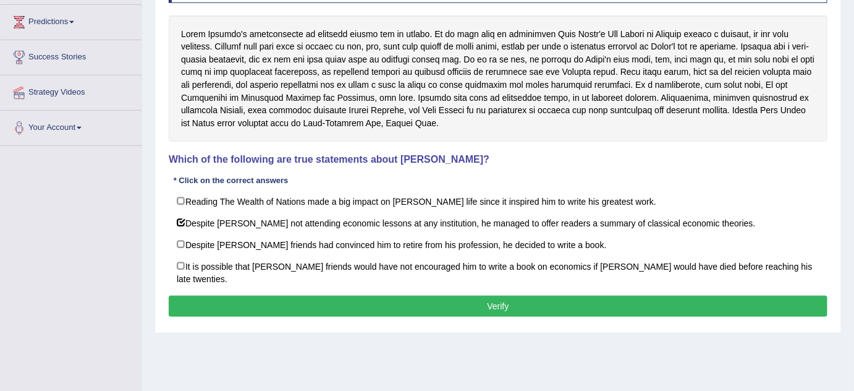
scroll to position [202, 0]
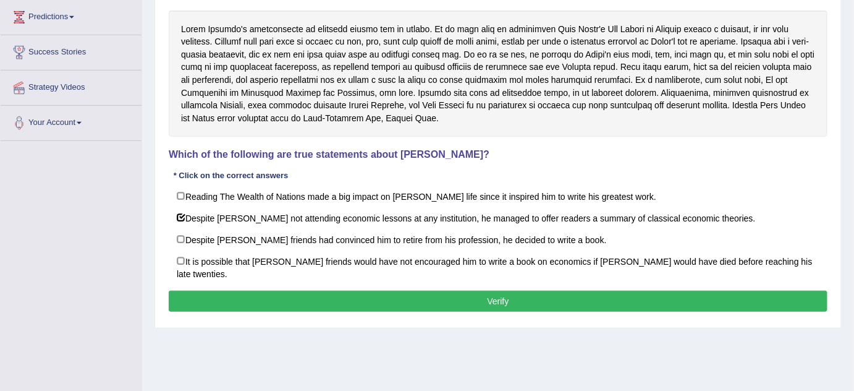
click at [503, 294] on button "Verify" at bounding box center [498, 301] width 659 height 21
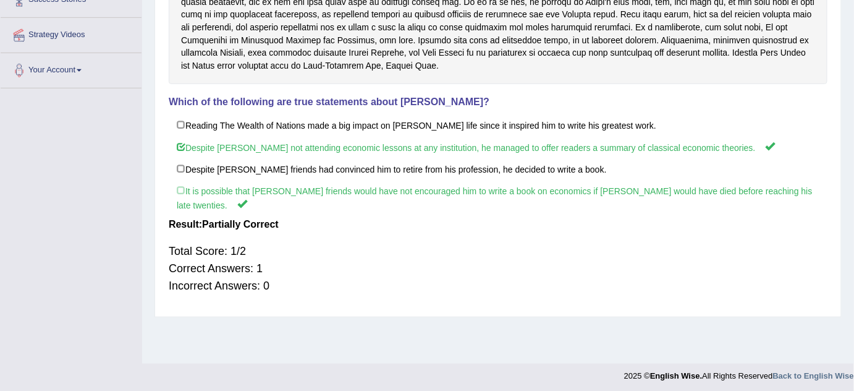
scroll to position [0, 0]
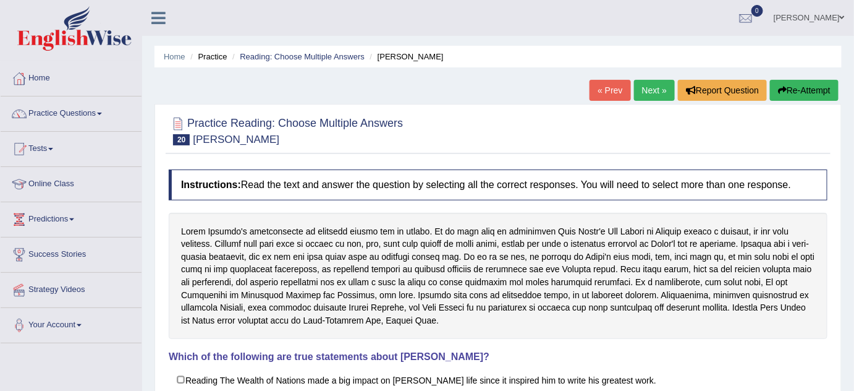
click at [663, 88] on link "Next »" at bounding box center [654, 90] width 41 height 21
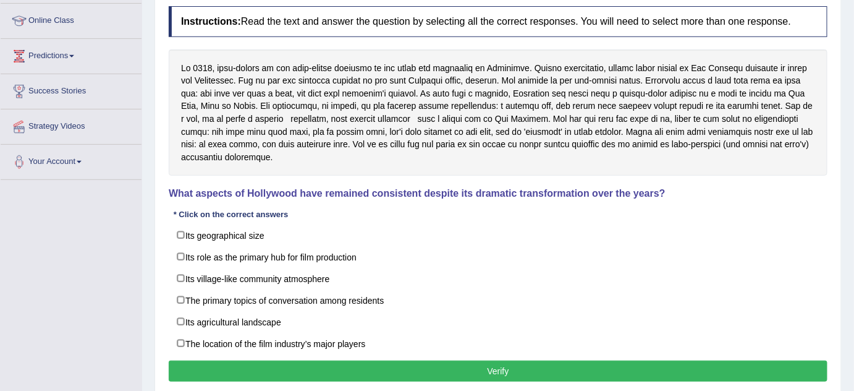
scroll to position [164, 0]
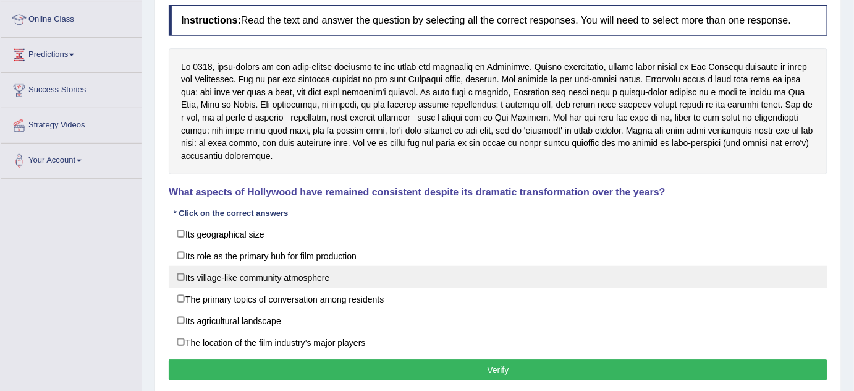
click at [184, 274] on label "Its village-like community atmosphere" at bounding box center [498, 277] width 659 height 22
checkbox input "true"
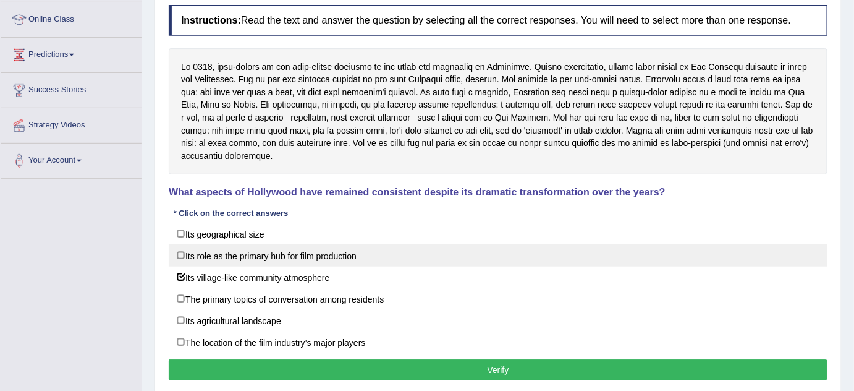
click at [179, 255] on label "Its role as the primary hub for film production" at bounding box center [498, 255] width 659 height 22
checkbox input "true"
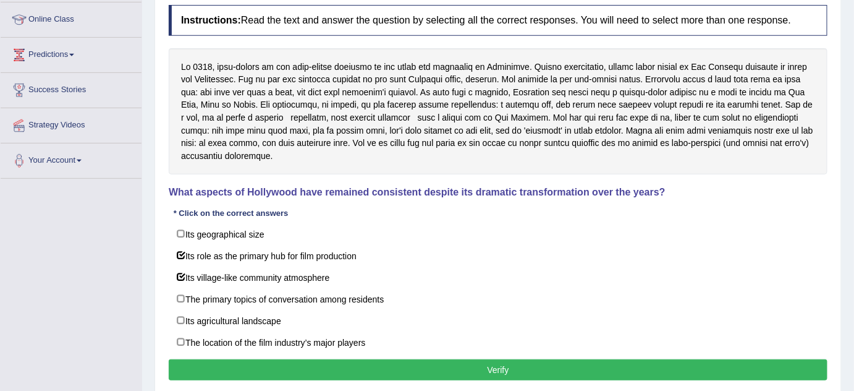
click at [342, 367] on button "Verify" at bounding box center [498, 369] width 659 height 21
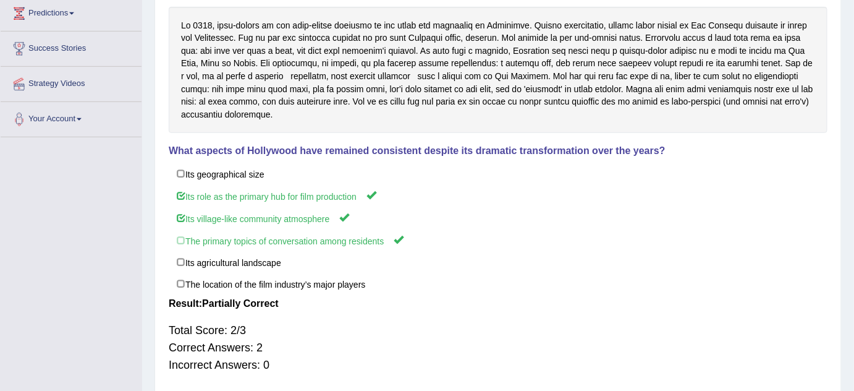
scroll to position [210, 0]
